Goal: Entertainment & Leisure: Consume media (video, audio)

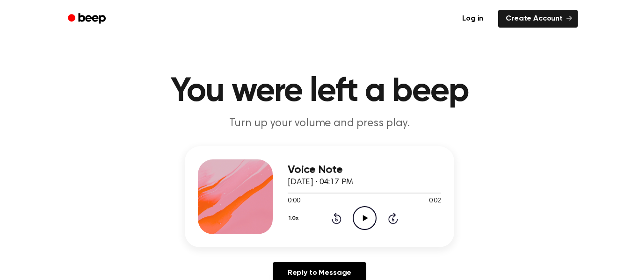
click at [364, 218] on icon at bounding box center [364, 218] width 5 height 6
click at [363, 213] on icon "Play Audio" at bounding box center [365, 218] width 24 height 24
